Goal: Use online tool/utility: Utilize a website feature to perform a specific function

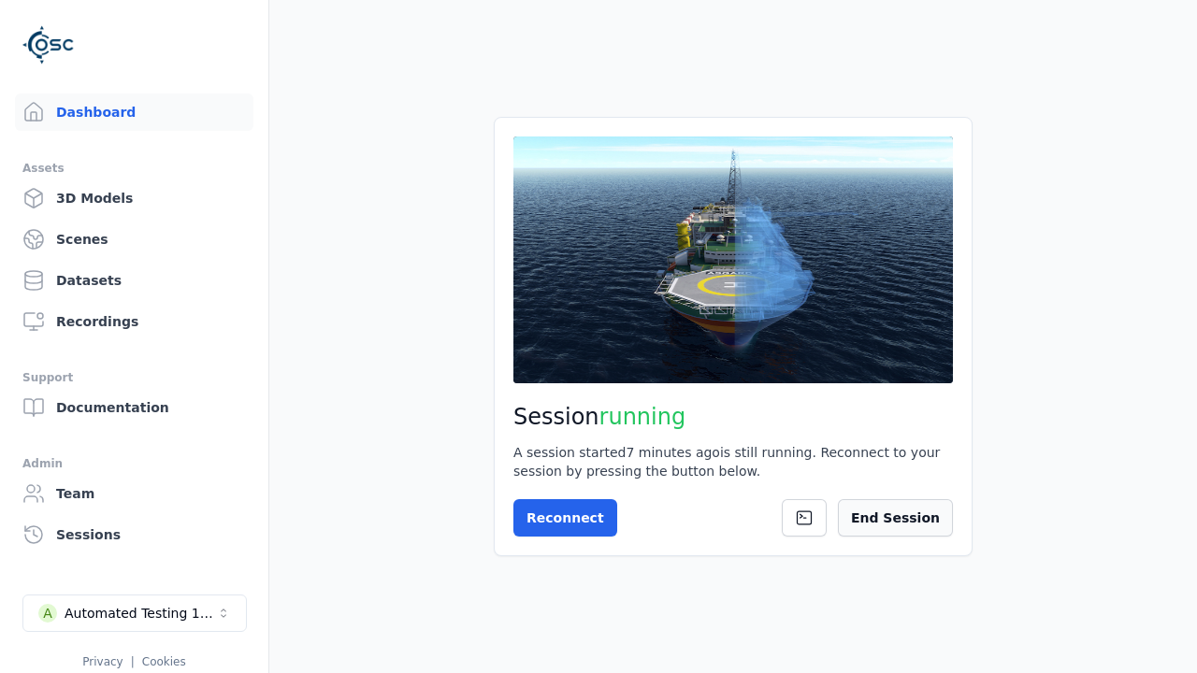
click at [916, 516] on button "End Session" at bounding box center [895, 517] width 115 height 37
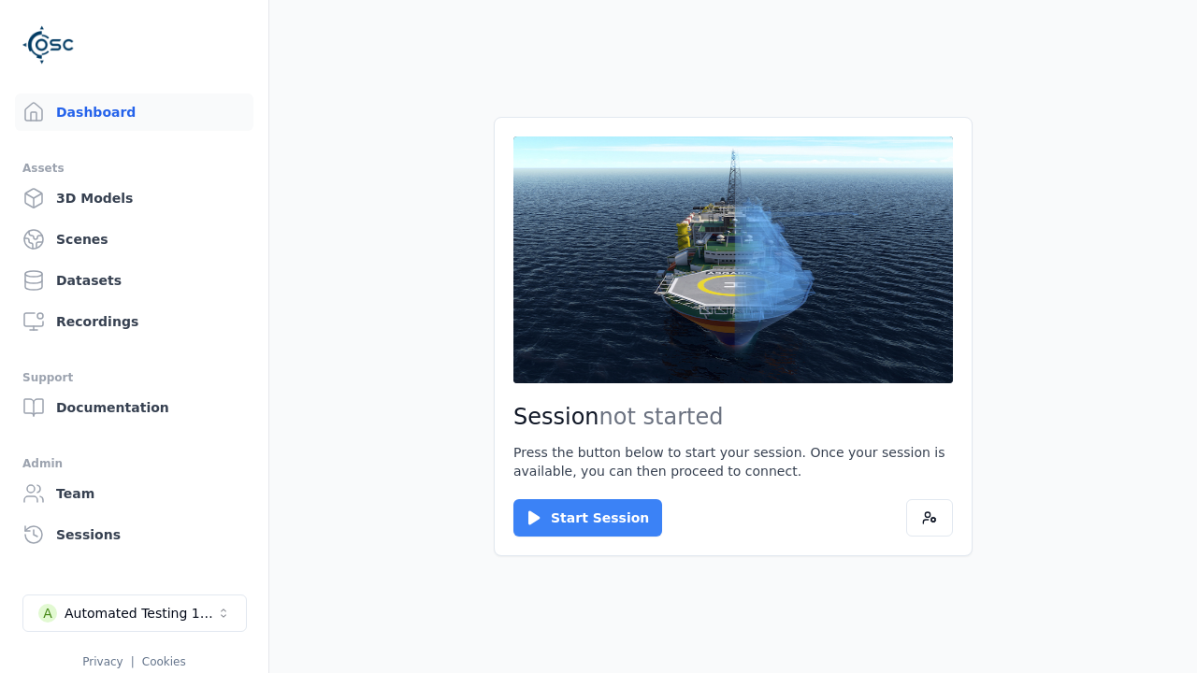
click at [576, 518] on button "Start Session" at bounding box center [587, 517] width 149 height 37
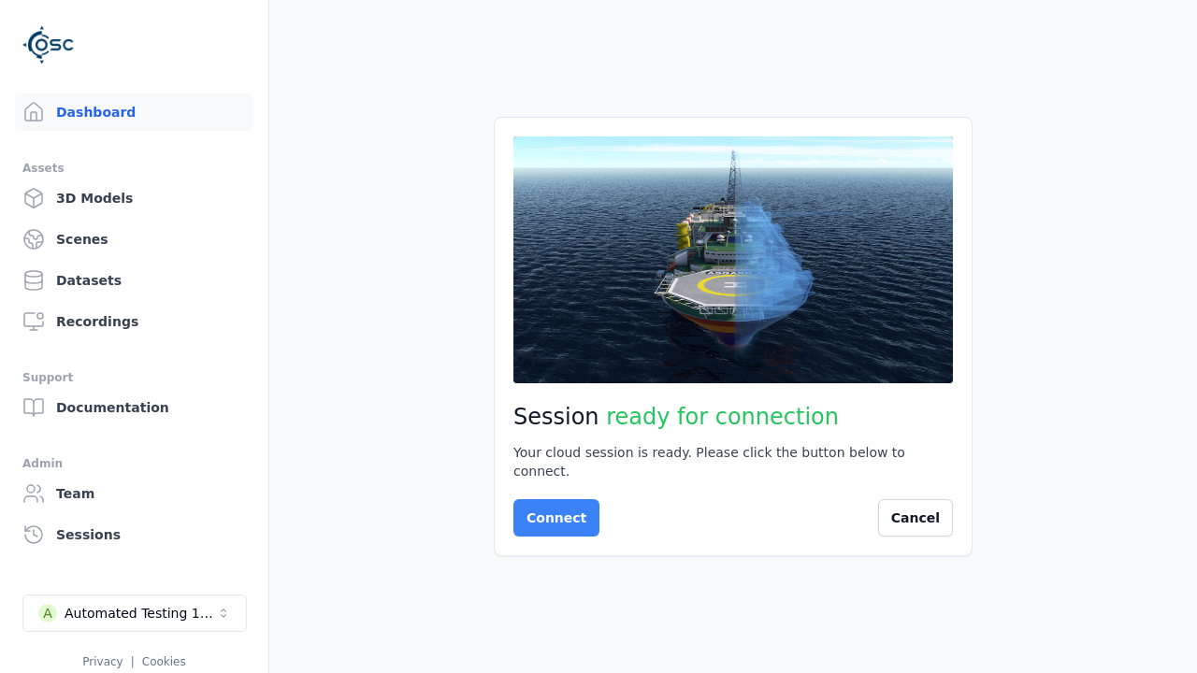
click at [551, 509] on button "Connect" at bounding box center [556, 517] width 86 height 37
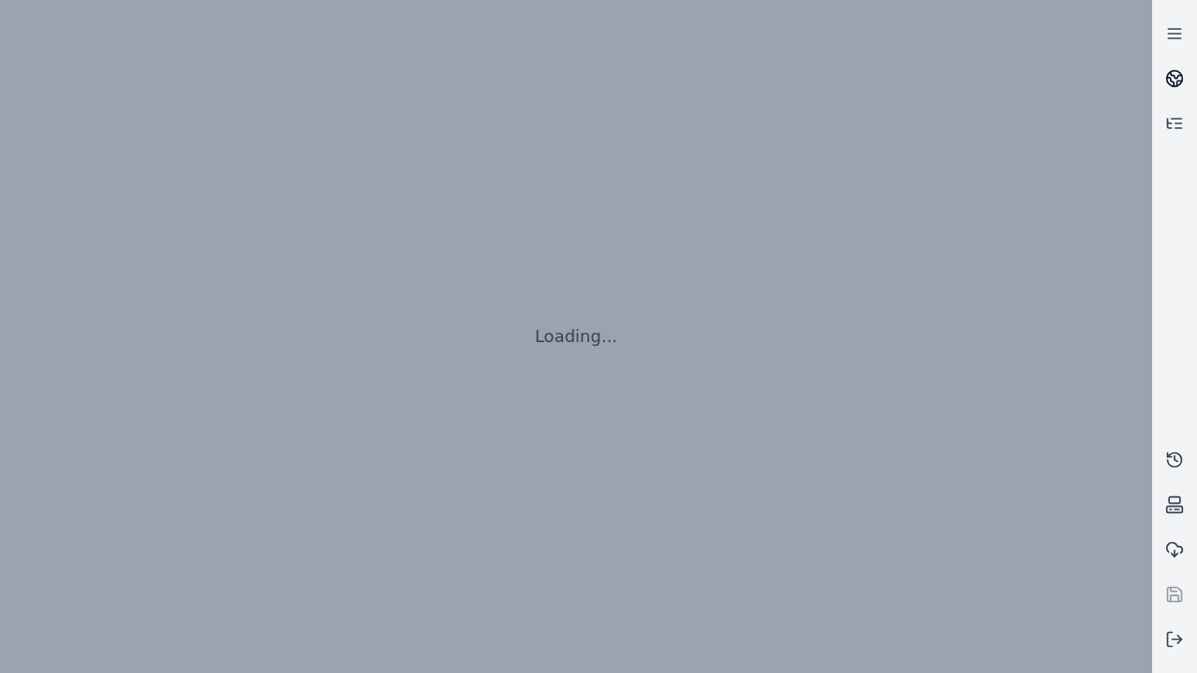
click at [1174, 79] on icon at bounding box center [1176, 75] width 11 height 7
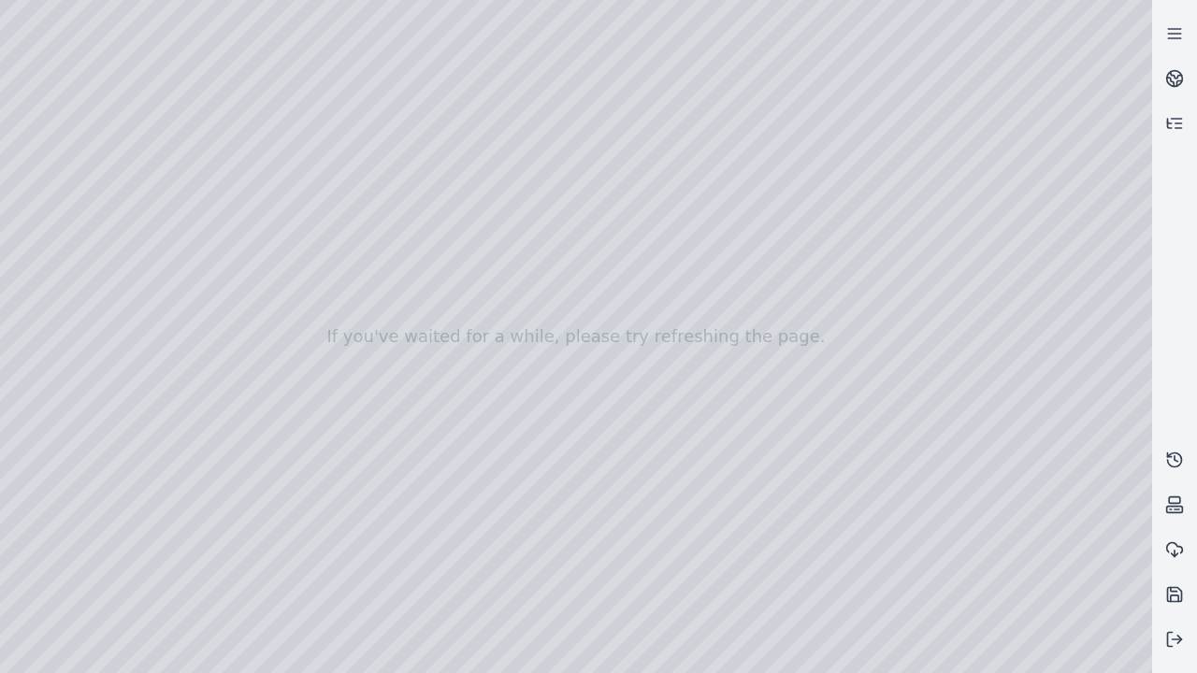
click at [41, 170] on div at bounding box center [576, 336] width 1152 height 673
click at [40, 194] on div at bounding box center [576, 336] width 1152 height 673
click at [311, 43] on div at bounding box center [576, 336] width 1152 height 673
drag, startPoint x: 189, startPoint y: 125, endPoint x: 620, endPoint y: 462, distance: 546.9
click at [620, 462] on div at bounding box center [576, 336] width 1152 height 673
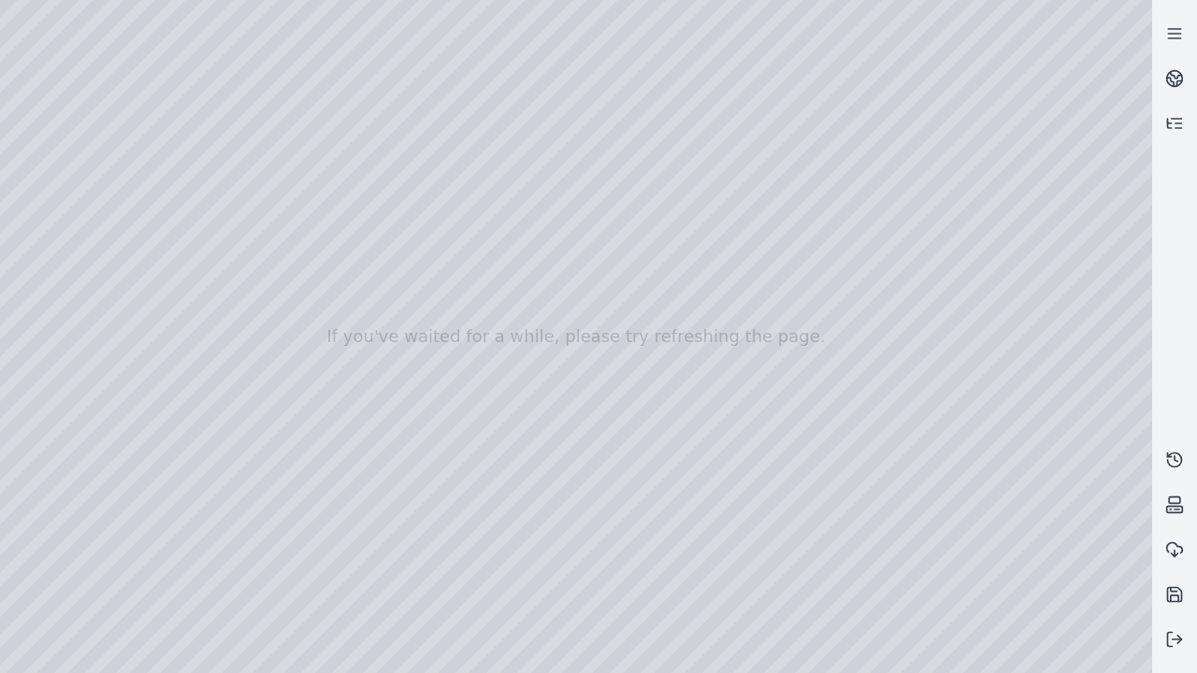
click at [739, 657] on div at bounding box center [576, 336] width 1152 height 673
